Goal: Information Seeking & Learning: Learn about a topic

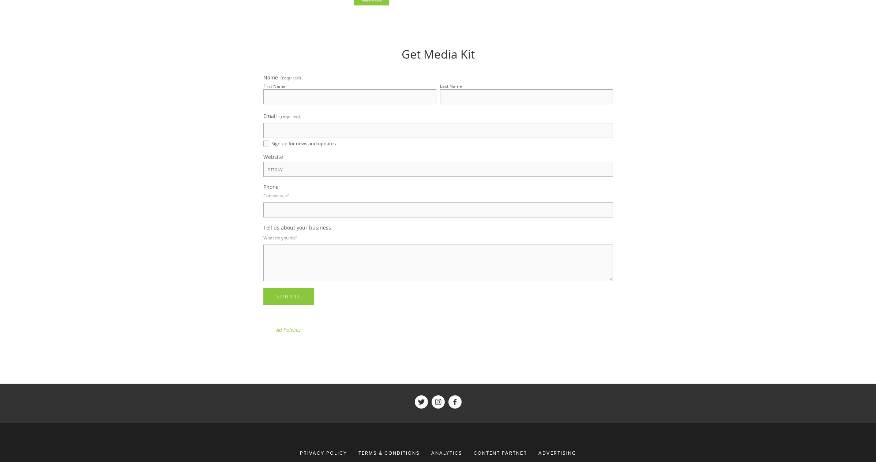
scroll to position [1231, 0]
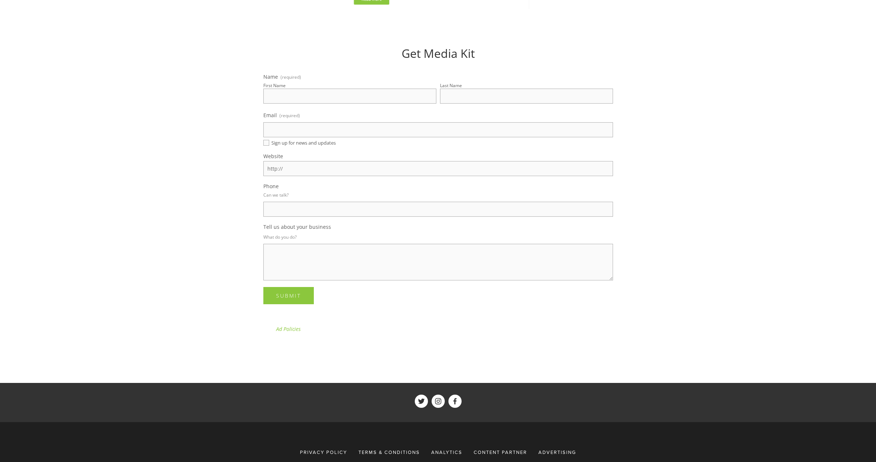
click at [285, 330] on link "Ad Policies" at bounding box center [288, 328] width 25 height 7
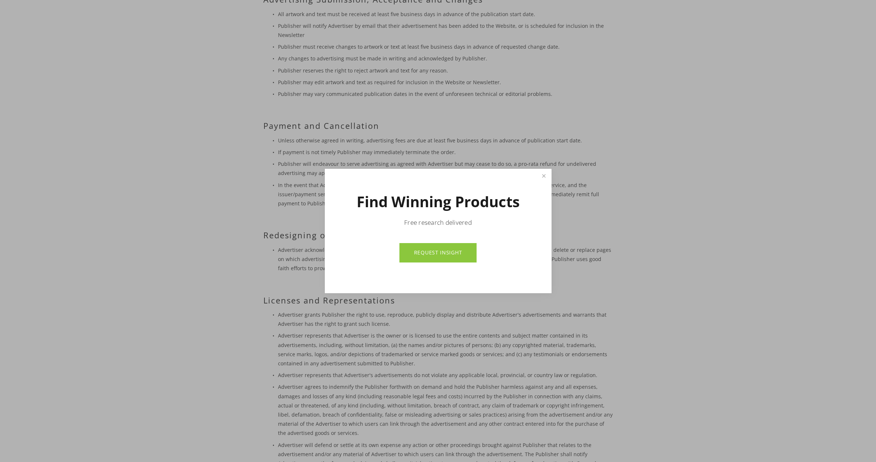
scroll to position [335, 0]
click at [542, 177] on link "Close" at bounding box center [543, 176] width 13 height 13
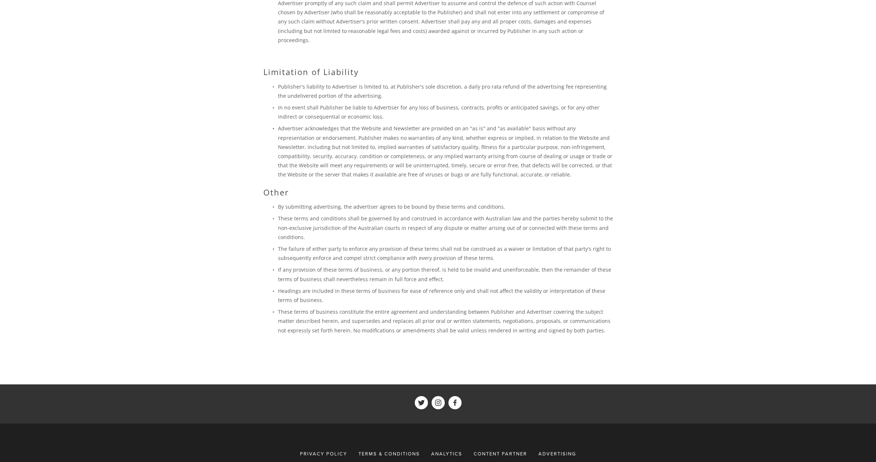
scroll to position [831, 0]
